Goal: Information Seeking & Learning: Learn about a topic

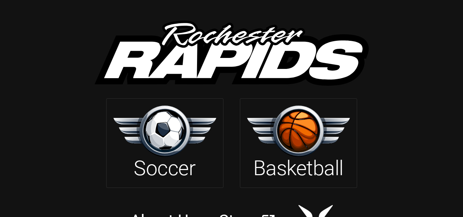
click at [211, 159] on div at bounding box center [164, 132] width 103 height 53
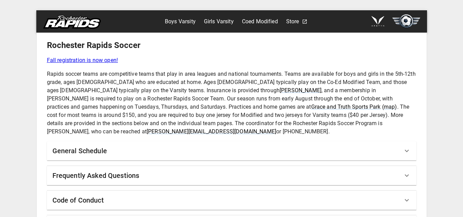
click at [184, 19] on link "Boys Varsity" at bounding box center [180, 21] width 31 height 11
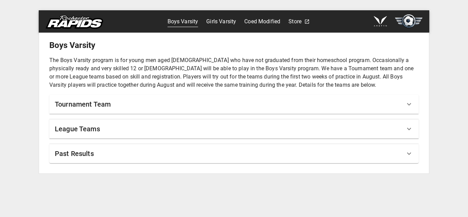
click at [143, 151] on div "Past Results" at bounding box center [230, 153] width 350 height 11
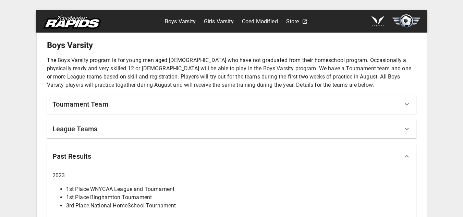
click at [141, 155] on div "Past Results" at bounding box center [227, 156] width 350 height 11
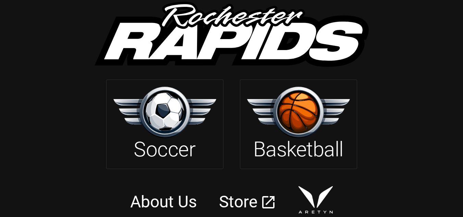
scroll to position [19, 0]
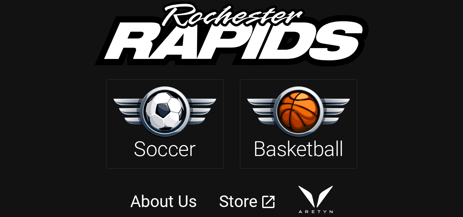
click at [178, 119] on img at bounding box center [164, 111] width 103 height 51
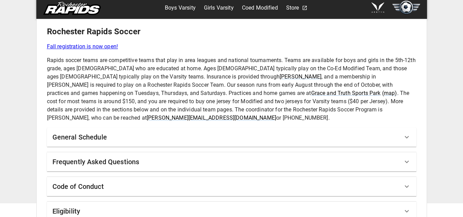
scroll to position [20, 0]
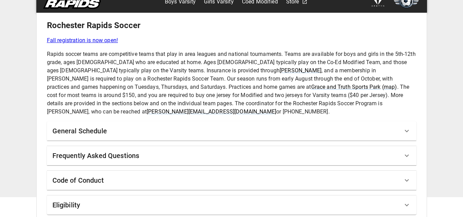
click at [125, 125] on div "General Schedule" at bounding box center [227, 130] width 350 height 11
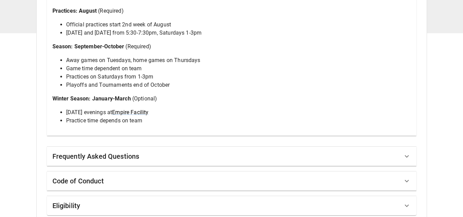
scroll to position [184, 0]
click at [123, 150] on h6 "Frequently Asked Questions" at bounding box center [95, 155] width 87 height 11
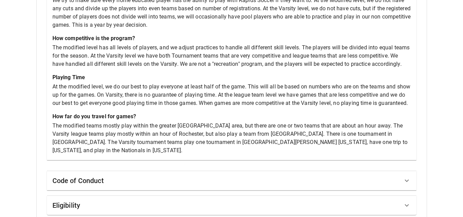
scroll to position [371, 0]
click at [119, 175] on div "Code of Conduct" at bounding box center [227, 180] width 350 height 11
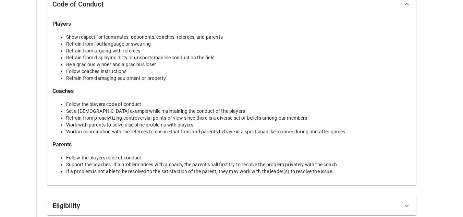
scroll to position [551, 0]
click at [108, 202] on div "Eligibility" at bounding box center [227, 204] width 350 height 11
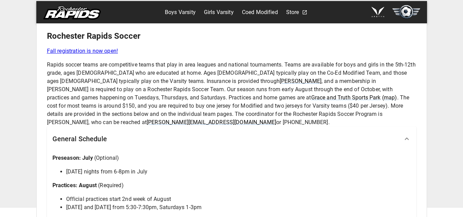
scroll to position [7, 0]
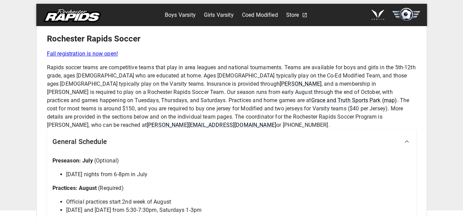
click at [180, 10] on link "Boys Varsity" at bounding box center [180, 15] width 31 height 11
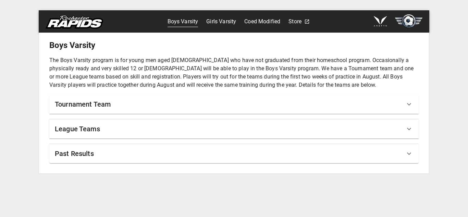
click at [147, 127] on div "League Teams" at bounding box center [230, 128] width 350 height 11
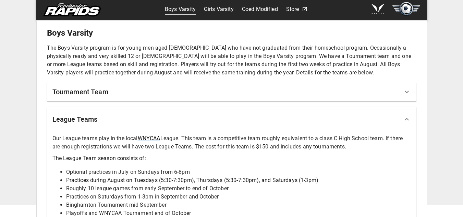
scroll to position [14, 0]
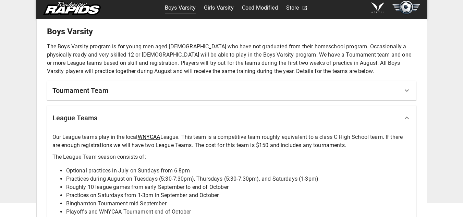
click at [153, 136] on link "WNYCAA" at bounding box center [149, 137] width 23 height 7
